Goal: Task Accomplishment & Management: Use online tool/utility

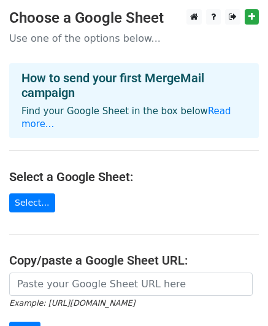
click at [234, 207] on main "Choose a Google Sheet Use one of the options below... How to send your first Me…" at bounding box center [134, 207] width 268 height 397
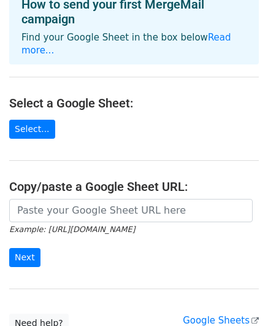
scroll to position [98, 0]
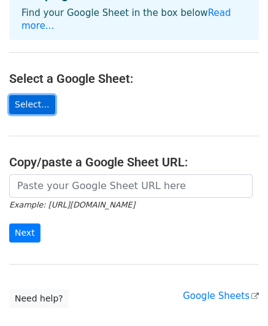
click at [39, 95] on link "Select..." at bounding box center [32, 104] width 46 height 19
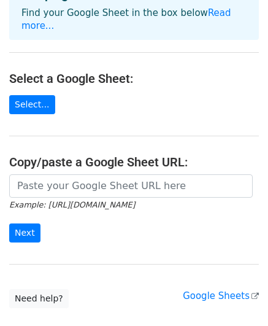
click at [17, 261] on main "Choose a Google Sheet Use one of the options below... How to send your first Me…" at bounding box center [134, 109] width 268 height 397
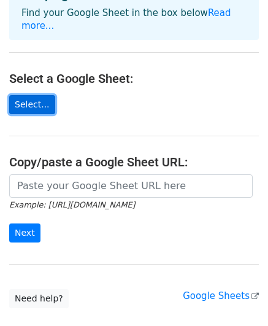
click at [41, 95] on link "Select..." at bounding box center [32, 104] width 46 height 19
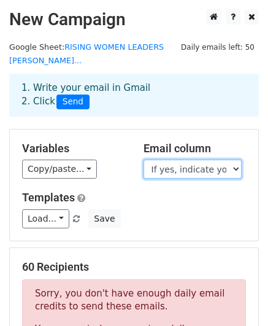
click at [235, 171] on select "Timestamp Full Name (official) What is your level of education? If you have com…" at bounding box center [193, 169] width 98 height 19
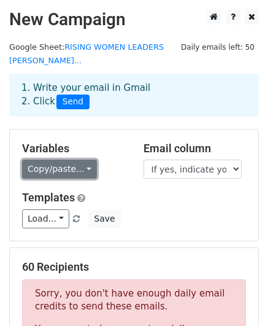
click at [79, 168] on link "Copy/paste..." at bounding box center [59, 169] width 75 height 19
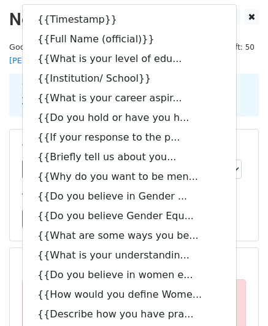
click at [241, 204] on h5 "Templates" at bounding box center [134, 198] width 224 height 14
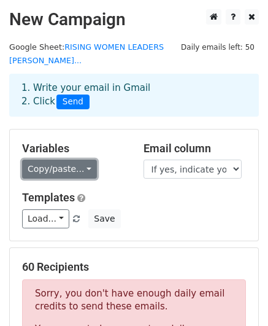
click at [80, 166] on link "Copy/paste..." at bounding box center [59, 169] width 75 height 19
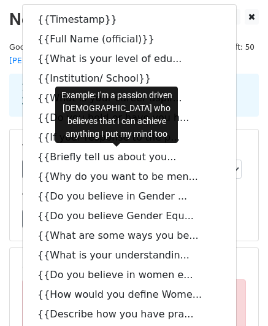
click at [219, 207] on div "Templates Load... No templates saved Save" at bounding box center [134, 209] width 242 height 37
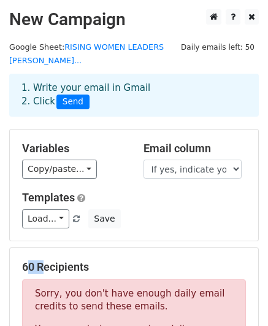
click at [219, 207] on div "Templates Load... No templates saved Save" at bounding box center [134, 209] width 242 height 37
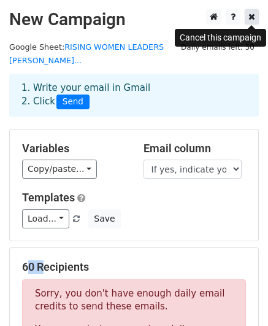
click at [252, 15] on icon at bounding box center [252, 16] width 7 height 9
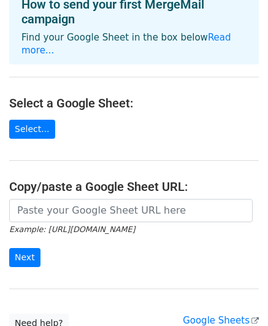
scroll to position [98, 0]
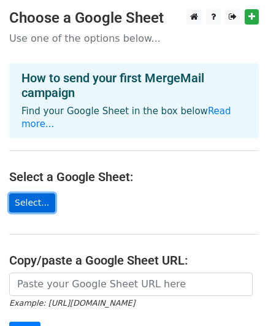
click at [41, 193] on link "Select..." at bounding box center [32, 202] width 46 height 19
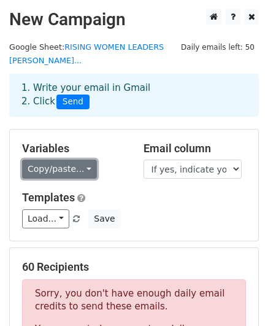
click at [80, 170] on link "Copy/paste..." at bounding box center [59, 169] width 75 height 19
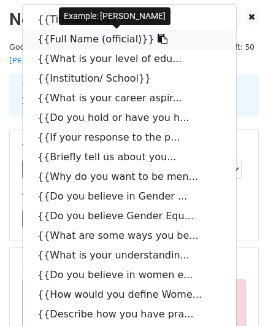
click at [58, 44] on link "{{Full Name (official)}}" at bounding box center [130, 39] width 214 height 20
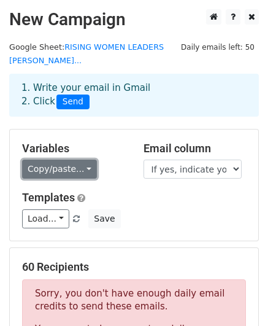
click at [79, 171] on link "Copy/paste..." at bounding box center [59, 169] width 75 height 19
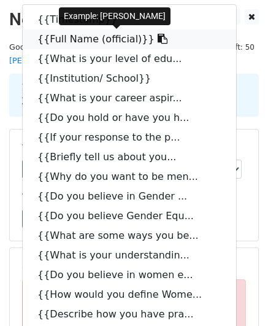
click at [61, 38] on link "{{Full Name (official)}}" at bounding box center [130, 39] width 214 height 20
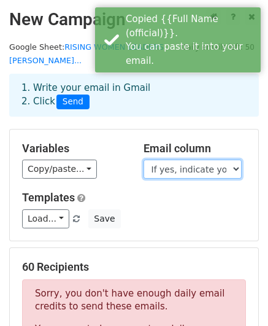
click at [146, 171] on select "Timestamp Full Name (official) What is your level of education? If you have com…" at bounding box center [193, 169] width 98 height 19
click at [234, 169] on select "Timestamp Full Name (official) What is your level of education? If you have com…" at bounding box center [193, 169] width 98 height 19
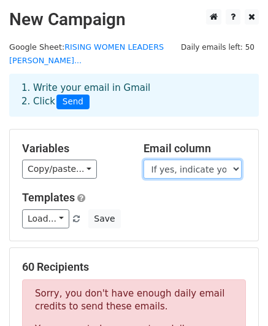
click at [234, 169] on select "Timestamp Full Name (official) What is your level of education? If you have com…" at bounding box center [193, 169] width 98 height 19
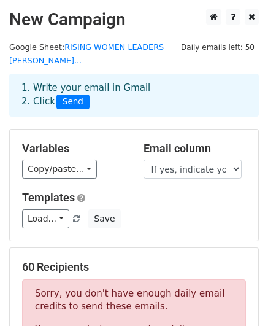
click at [185, 196] on h5 "Templates" at bounding box center [134, 198] width 224 height 14
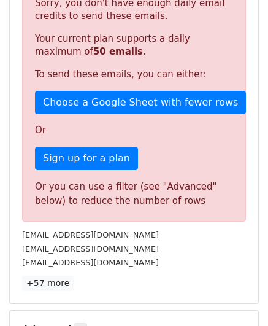
scroll to position [282, 0]
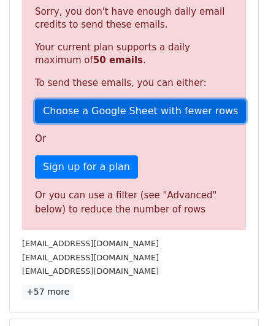
click at [68, 106] on link "Choose a Google Sheet with fewer rows" at bounding box center [140, 110] width 211 height 23
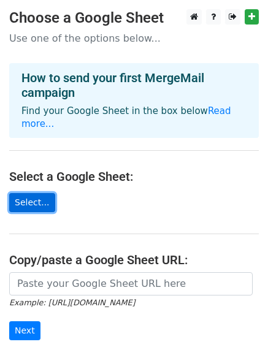
click at [31, 193] on link "Select..." at bounding box center [32, 202] width 46 height 19
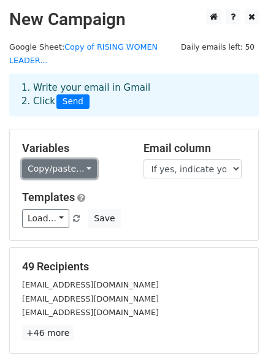
click at [82, 160] on link "Copy/paste..." at bounding box center [59, 169] width 75 height 19
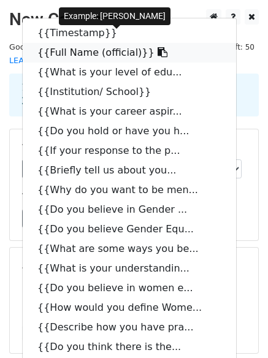
click at [82, 43] on link "{{Full Name (official)}}" at bounding box center [130, 53] width 214 height 20
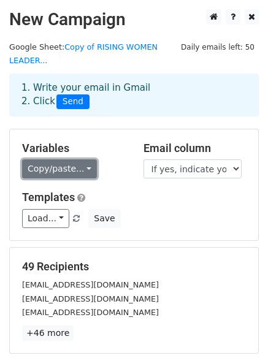
click at [83, 160] on link "Copy/paste..." at bounding box center [59, 169] width 75 height 19
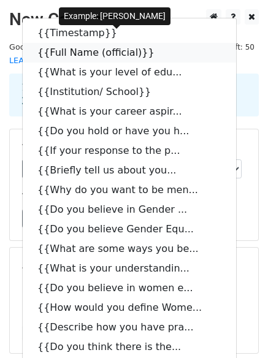
click at [84, 43] on link "{{Full Name (official)}}" at bounding box center [130, 53] width 214 height 20
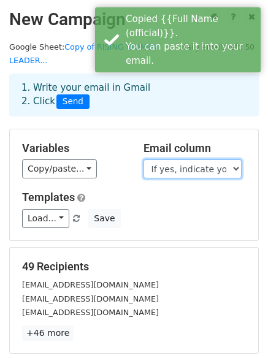
click at [235, 160] on select "Timestamp Full Name (official) What is your level of education? If you have com…" at bounding box center [193, 169] width 98 height 19
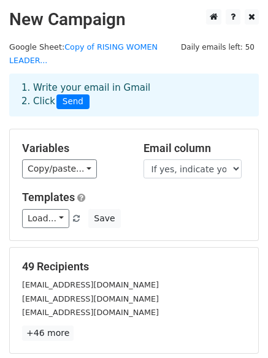
click at [226, 191] on h5 "Templates" at bounding box center [134, 198] width 224 height 14
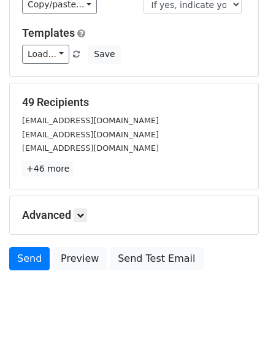
scroll to position [167, 0]
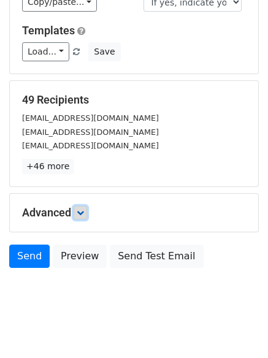
click at [79, 209] on icon at bounding box center [80, 212] width 7 height 7
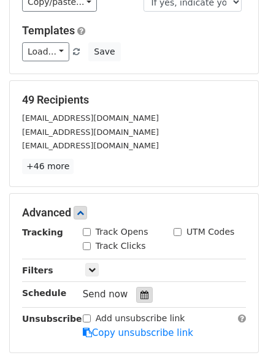
click at [141, 291] on icon at bounding box center [145, 295] width 8 height 9
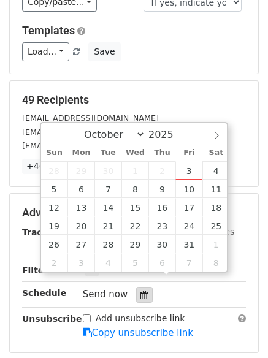
click at [141, 287] on div at bounding box center [144, 295] width 17 height 16
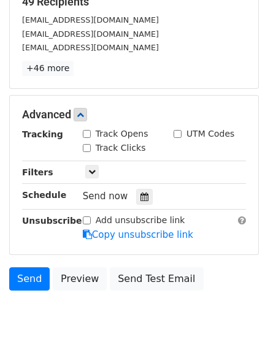
scroll to position [287, 0]
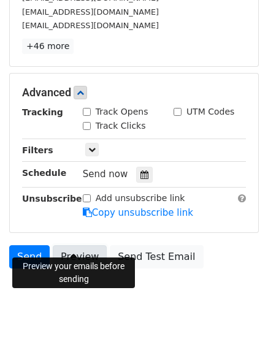
click at [69, 245] on link "Preview" at bounding box center [80, 256] width 54 height 23
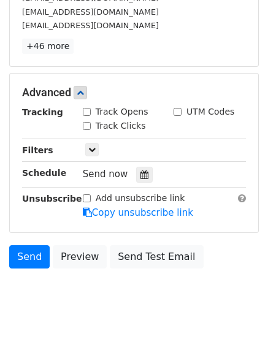
scroll to position [0, 0]
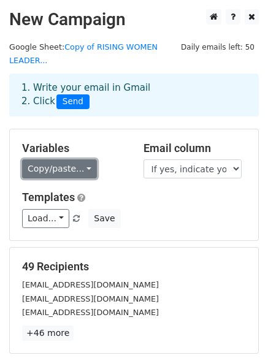
click at [80, 160] on link "Copy/paste..." at bounding box center [59, 169] width 75 height 19
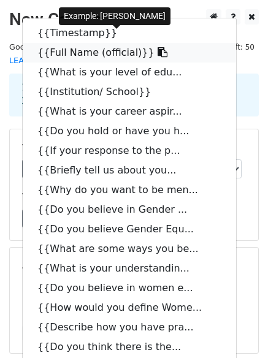
click at [158, 47] on icon at bounding box center [163, 52] width 10 height 10
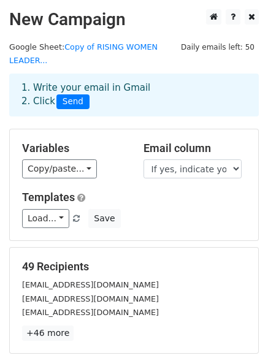
scroll to position [287, 0]
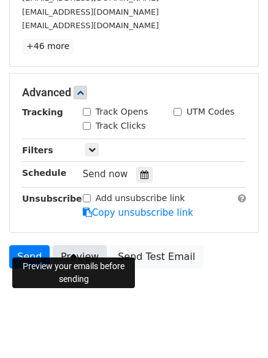
click at [82, 245] on link "Preview" at bounding box center [80, 256] width 54 height 23
click at [72, 245] on link "Preview" at bounding box center [80, 256] width 54 height 23
click at [69, 245] on link "Preview" at bounding box center [80, 256] width 54 height 23
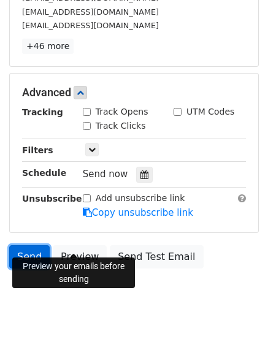
click at [36, 245] on link "Send" at bounding box center [29, 256] width 41 height 23
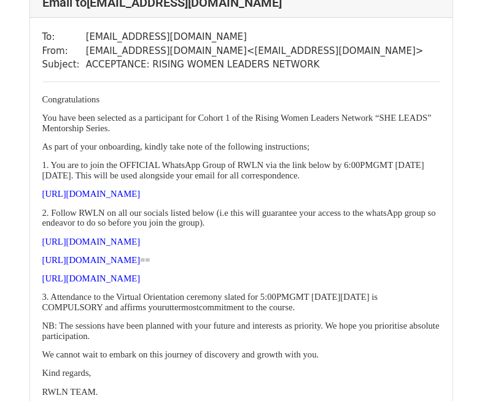
scroll to position [1053, 0]
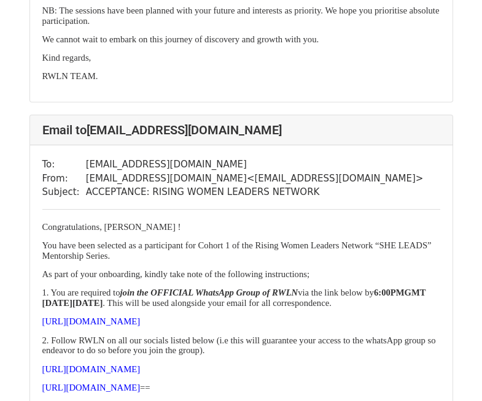
scroll to position [884, 0]
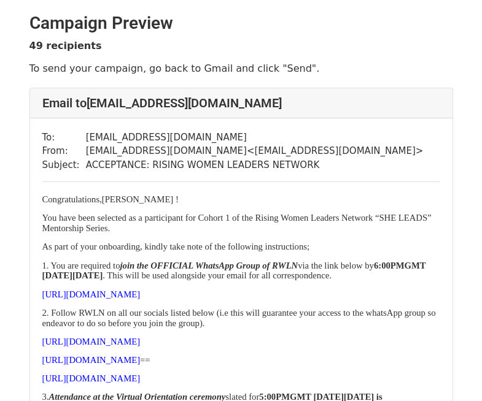
click at [169, 200] on p "Congratulations,[PERSON_NAME] !" at bounding box center [241, 200] width 398 height 10
click at [172, 201] on p "Congratulations,[PERSON_NAME] !" at bounding box center [241, 200] width 398 height 10
click at [170, 201] on p "Congratulations,[PERSON_NAME] !" at bounding box center [241, 200] width 398 height 10
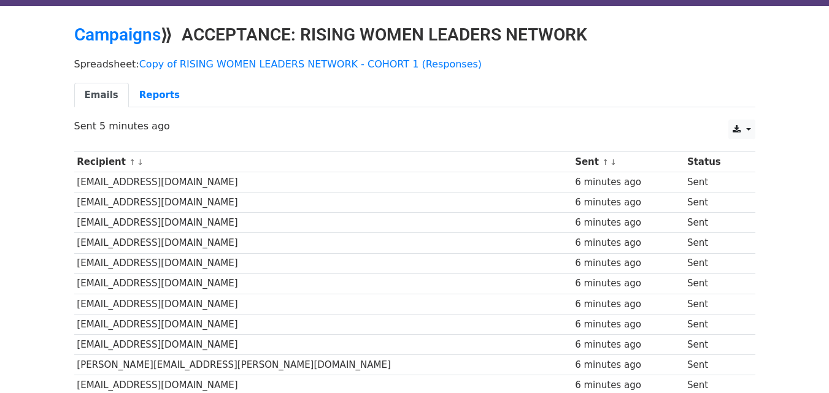
scroll to position [25, 0]
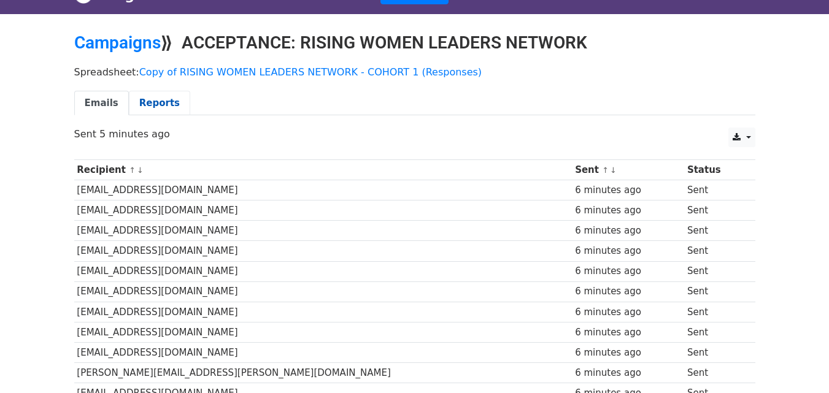
click at [147, 104] on link "Reports" at bounding box center [159, 103] width 61 height 25
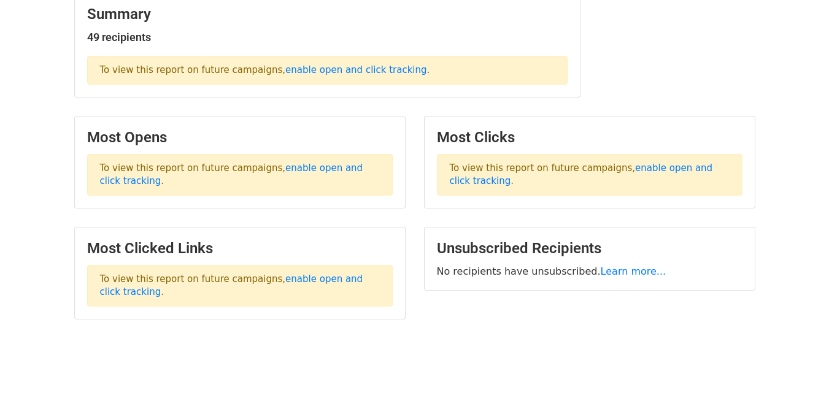
scroll to position [172, 0]
